Goal: Information Seeking & Learning: Compare options

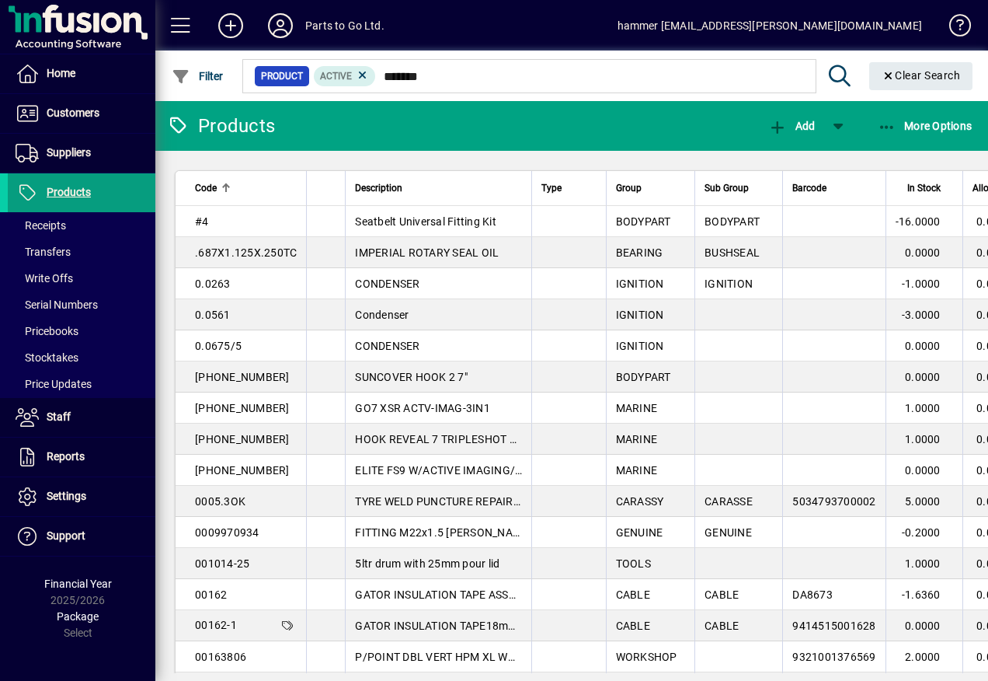
type input "*******"
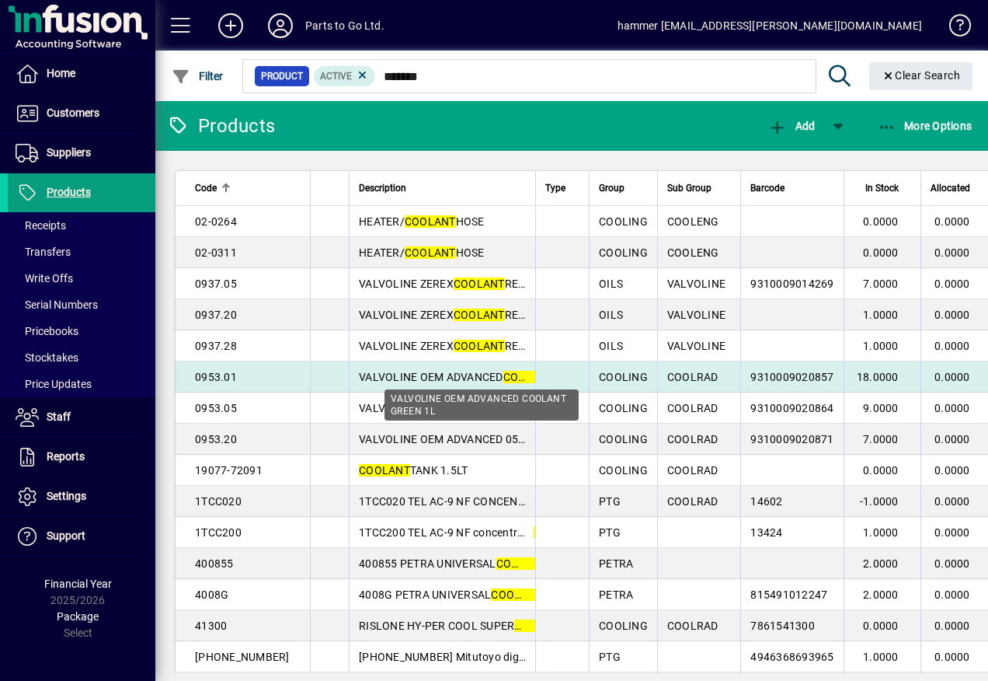
click at [459, 380] on span "VALVOLINE OEM ADVANCED COOLANT GREEN 1L" at bounding box center [482, 377] width 246 height 12
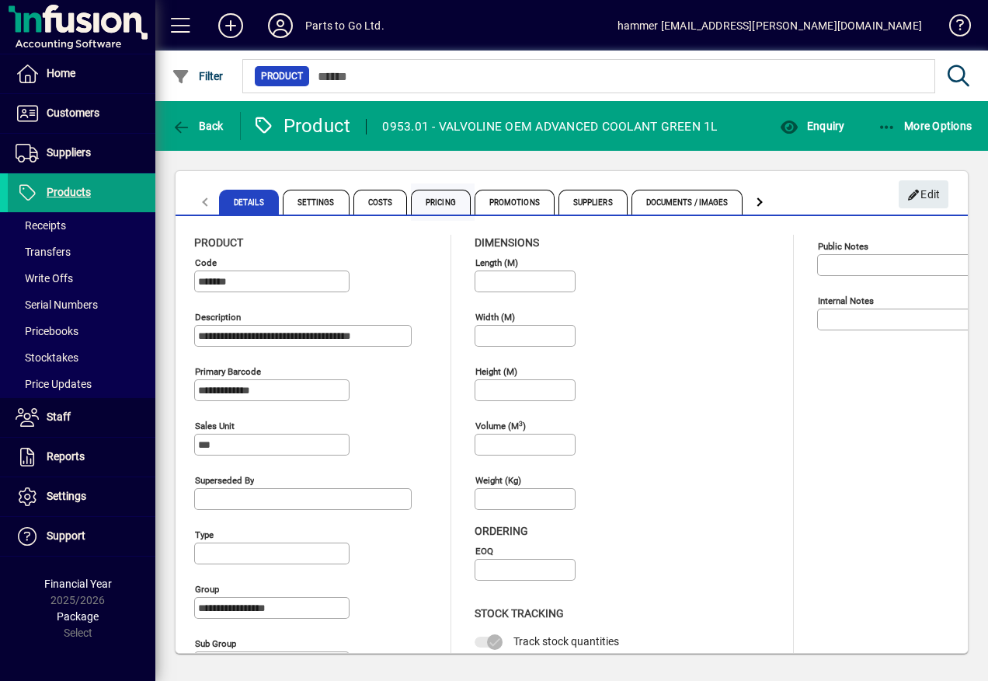
click at [444, 202] on span "Pricing" at bounding box center [441, 202] width 60 height 25
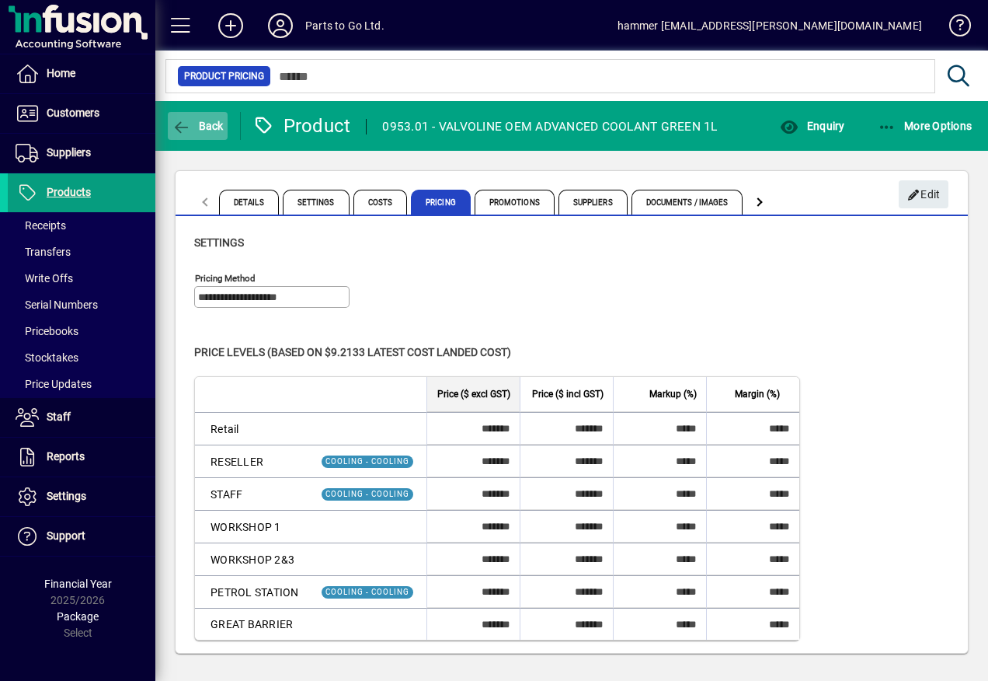
click at [183, 124] on icon "button" at bounding box center [181, 128] width 19 height 16
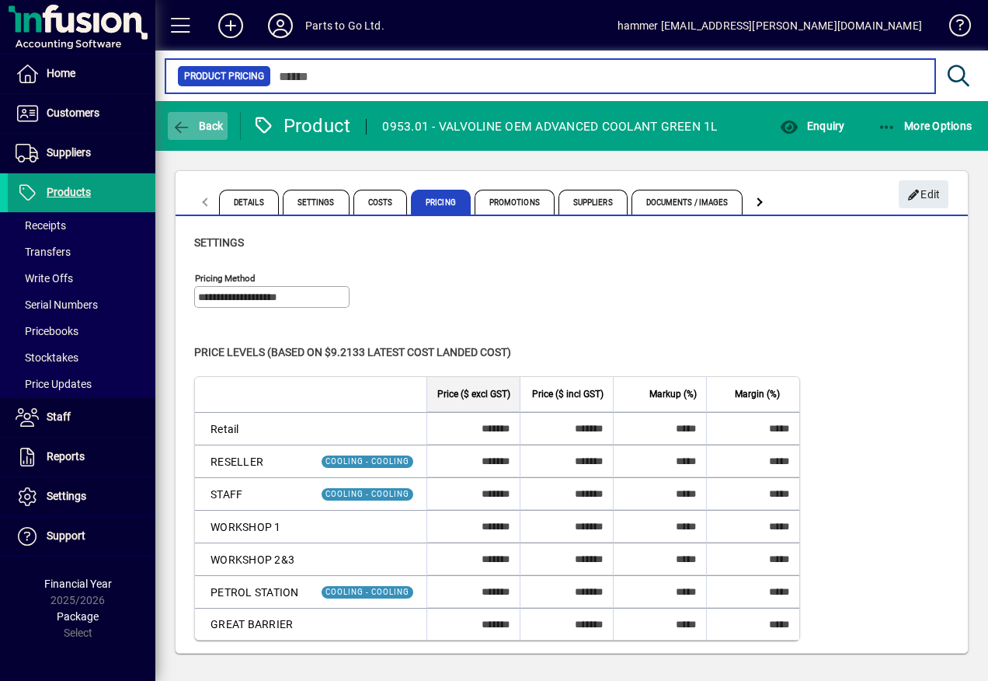
type input "*******"
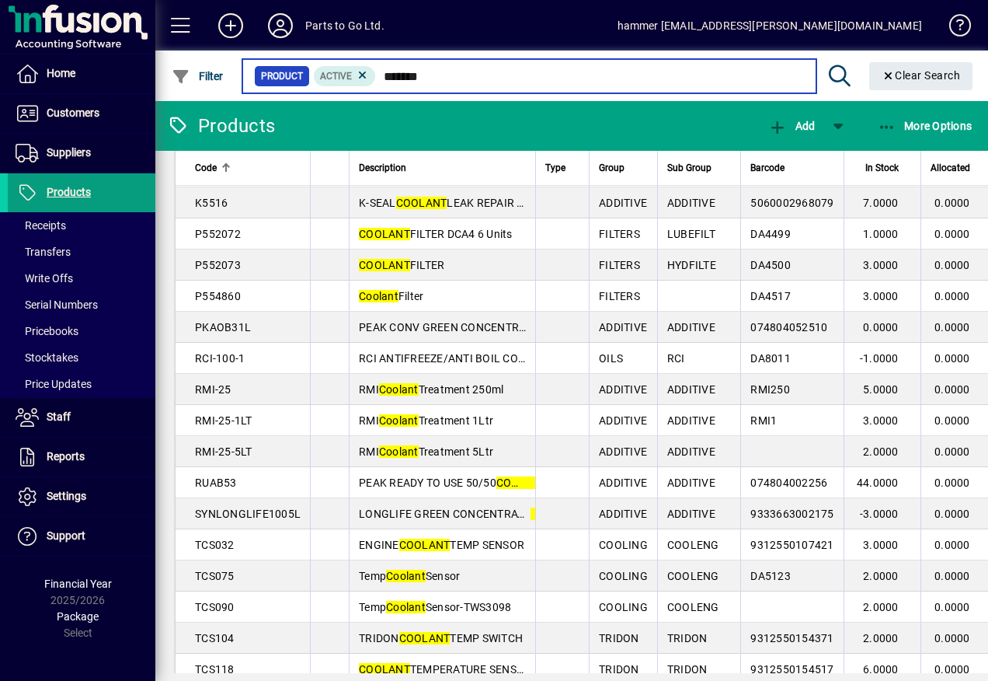
scroll to position [699, 0]
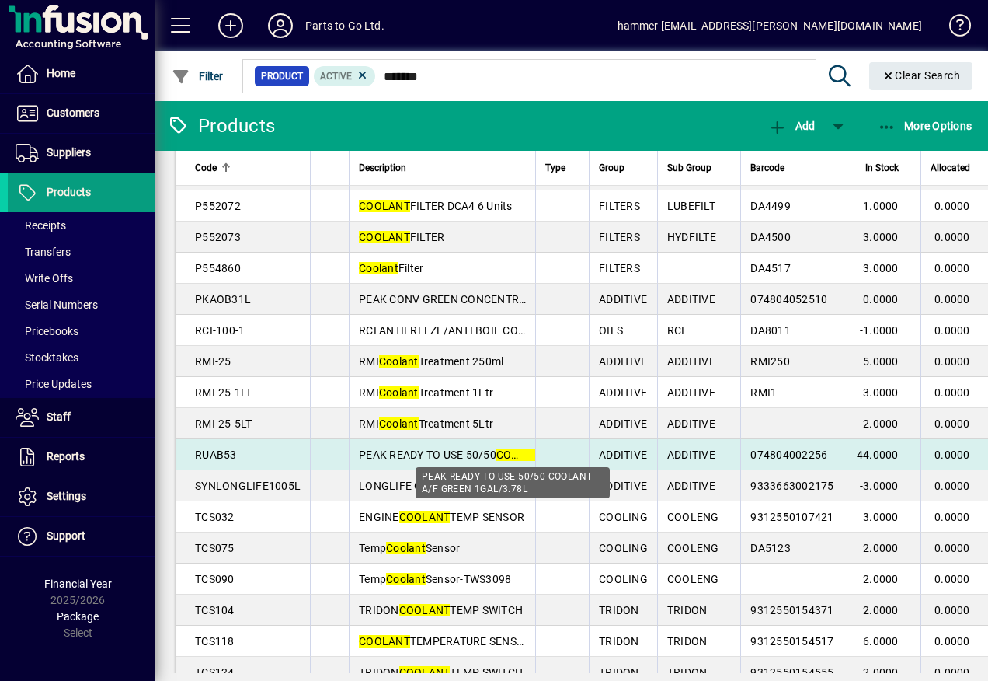
click at [468, 454] on span "PEAK READY TO USE 50/50 COOLANT A/F GREEN 1GAL/3.78L" at bounding box center [513, 454] width 309 height 12
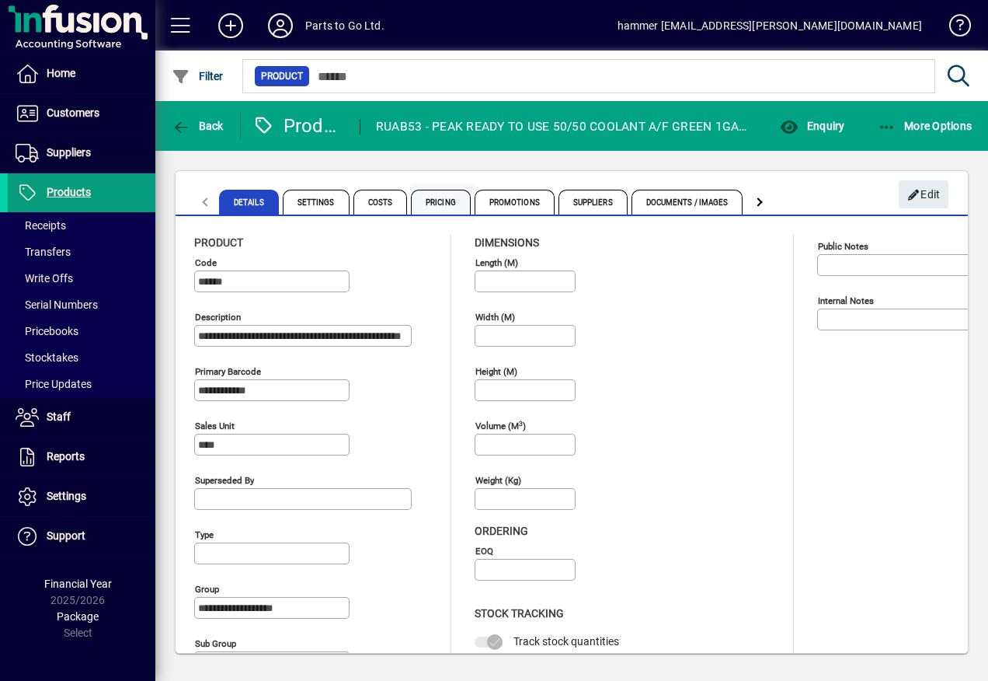
click at [426, 204] on span "Pricing" at bounding box center [441, 202] width 60 height 25
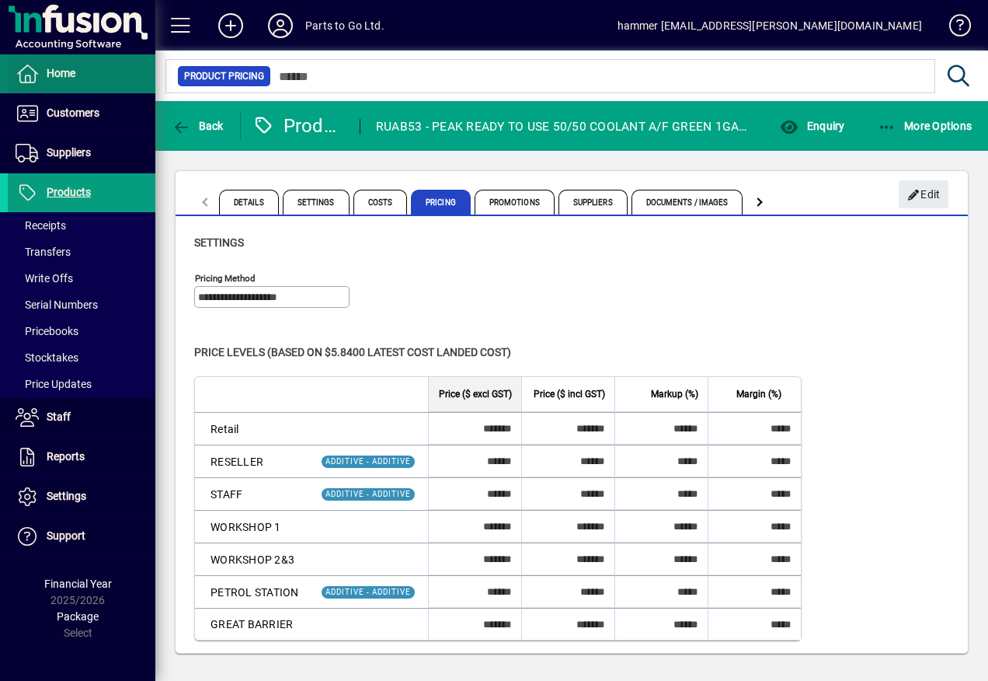
click at [20, 64] on icon at bounding box center [27, 73] width 23 height 19
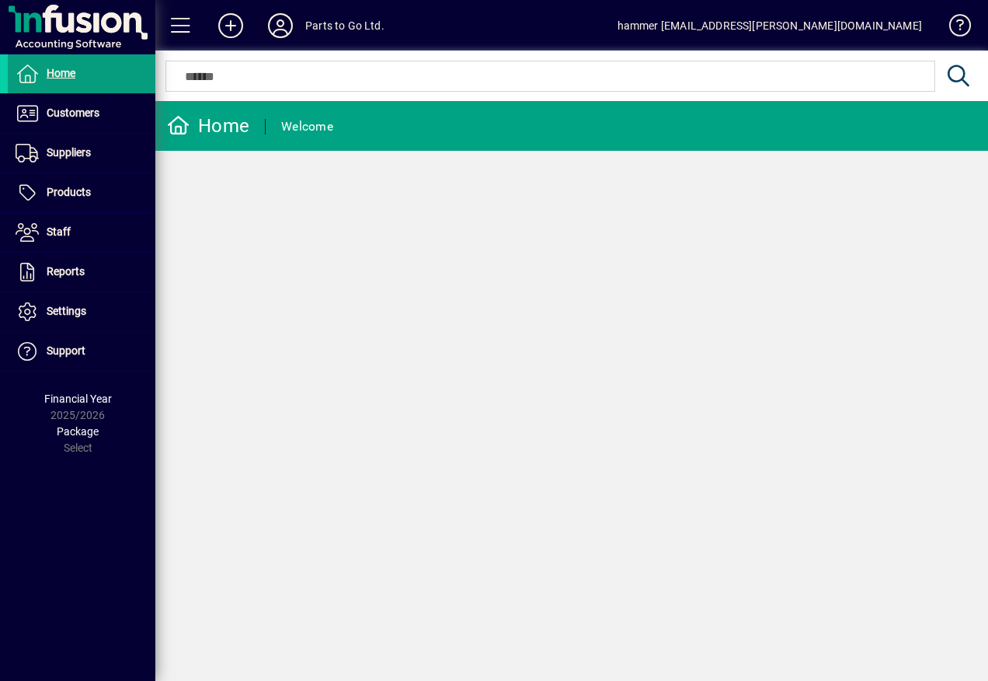
click at [280, 33] on icon at bounding box center [280, 25] width 31 height 25
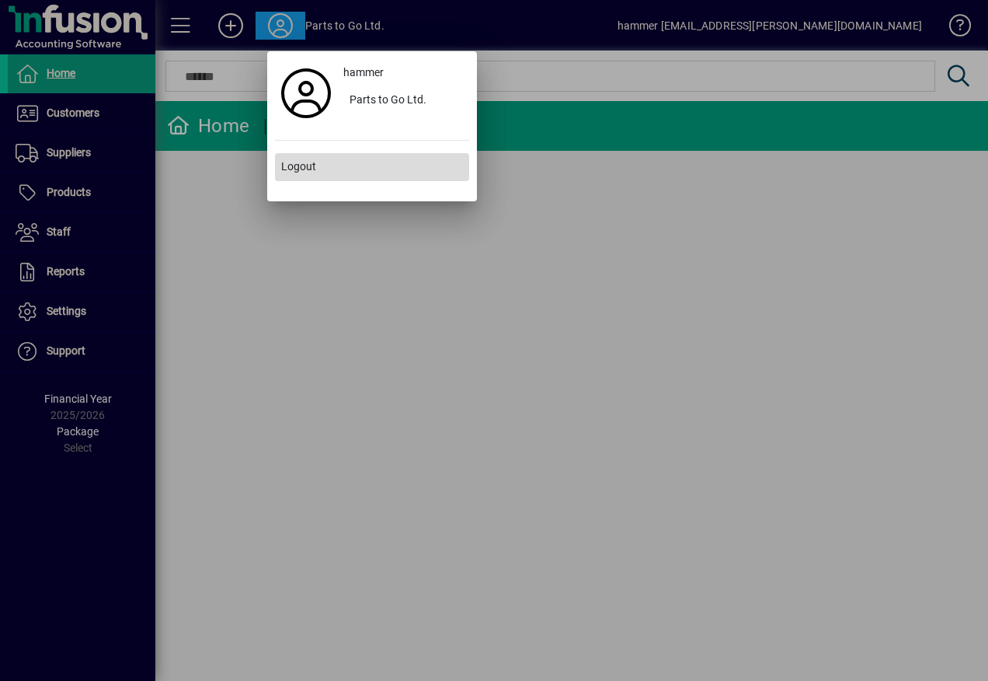
click at [304, 163] on span "Logout" at bounding box center [298, 166] width 35 height 16
